Goal: Task Accomplishment & Management: Manage account settings

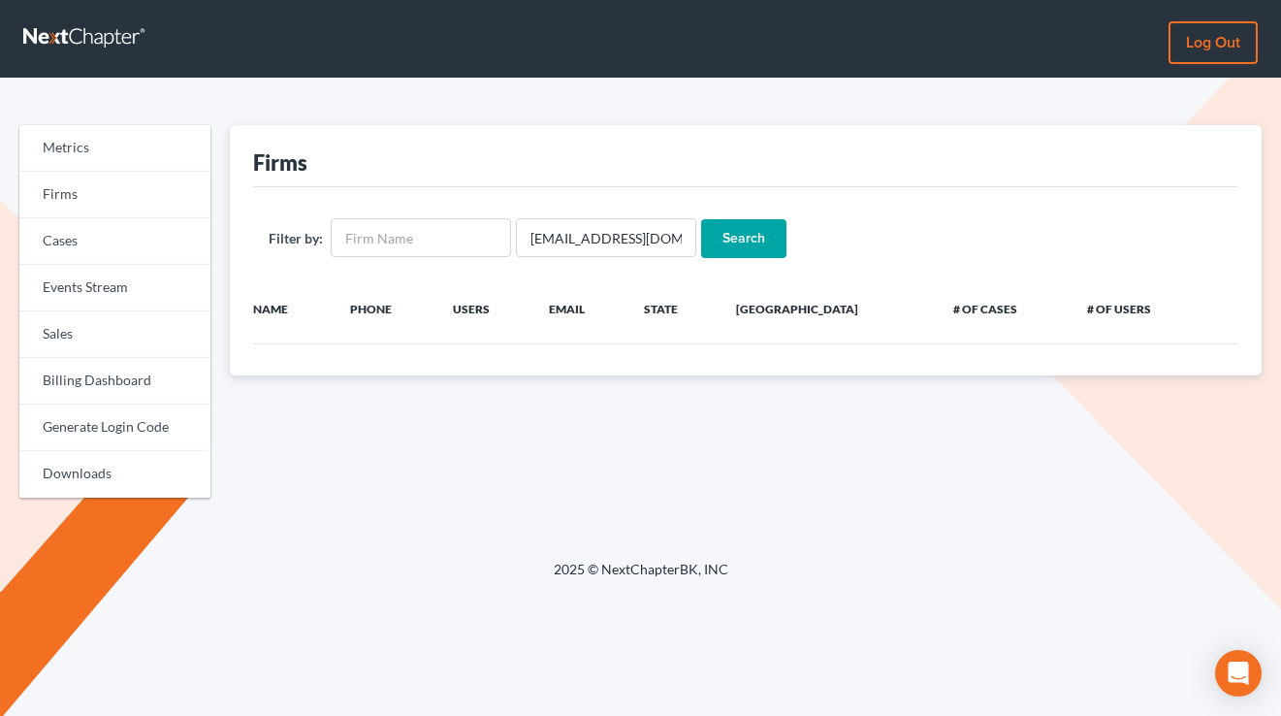
drag, startPoint x: 1242, startPoint y: 44, endPoint x: 1248, endPoint y: 52, distance: 10.5
click at [1242, 44] on link "Log out" at bounding box center [1213, 42] width 89 height 43
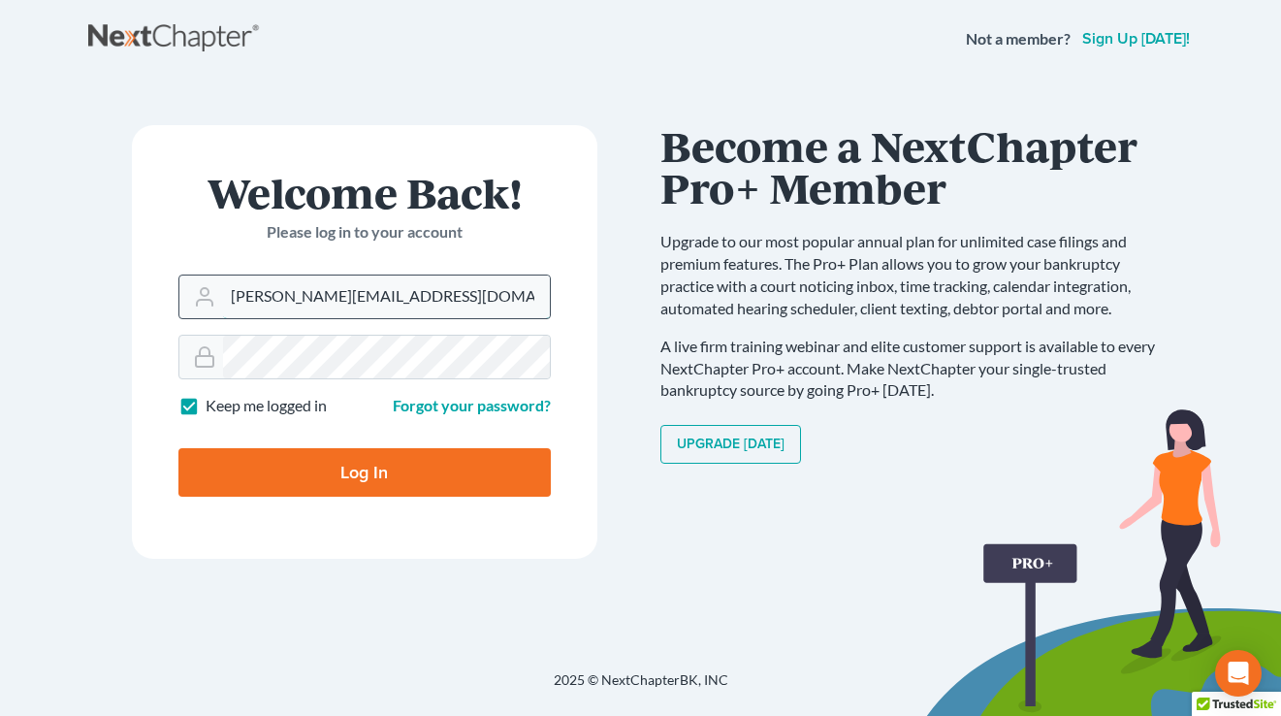
click at [433, 304] on input "[PERSON_NAME][EMAIL_ADDRESS][DOMAIN_NAME]" at bounding box center [386, 296] width 327 height 43
type input "[EMAIL_ADDRESS][DOMAIN_NAME]"
click at [380, 468] on input "Log In" at bounding box center [364, 472] width 372 height 48
type input "Thinking..."
